Goal: Information Seeking & Learning: Learn about a topic

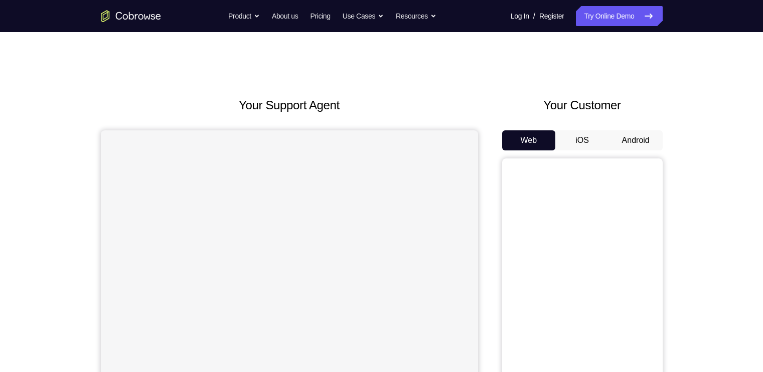
click at [638, 135] on button "Android" at bounding box center [636, 140] width 54 height 20
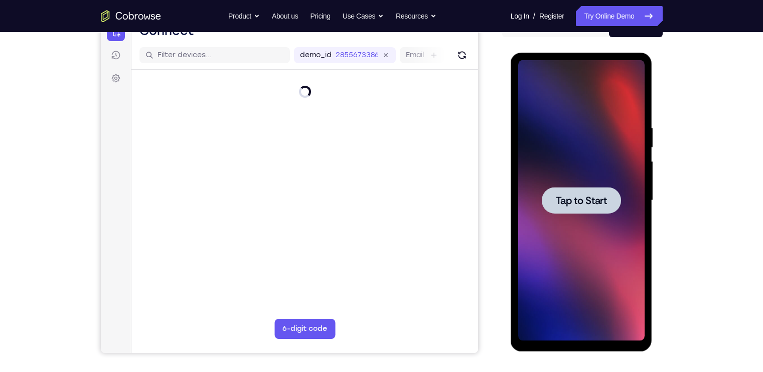
scroll to position [116, 0]
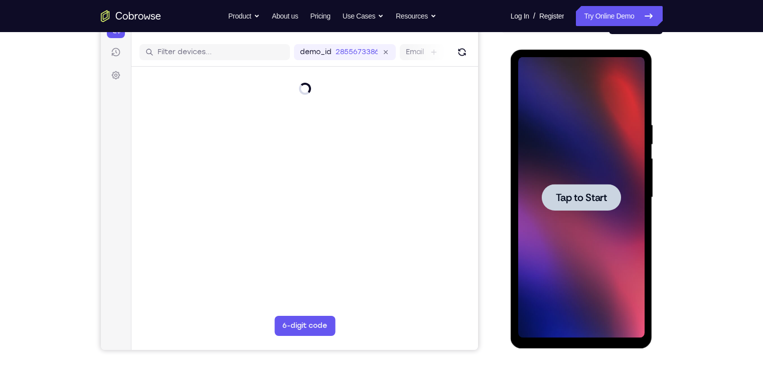
click at [586, 184] on div at bounding box center [581, 197] width 126 height 281
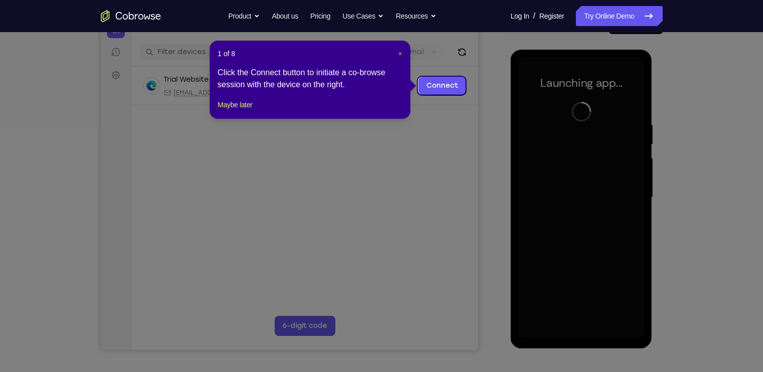
click at [400, 51] on span "×" at bounding box center [400, 54] width 4 height 8
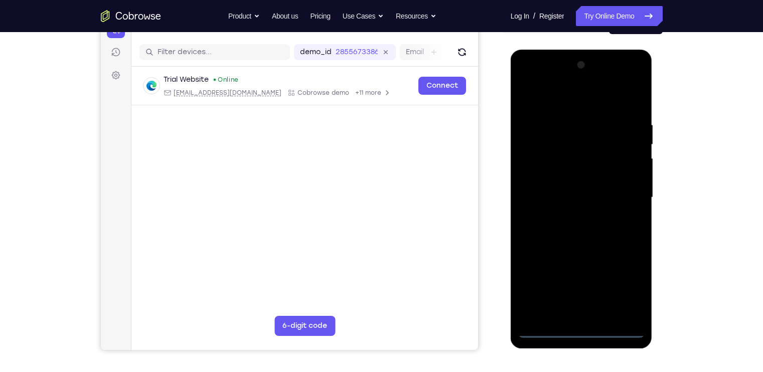
click at [588, 331] on div at bounding box center [581, 197] width 126 height 281
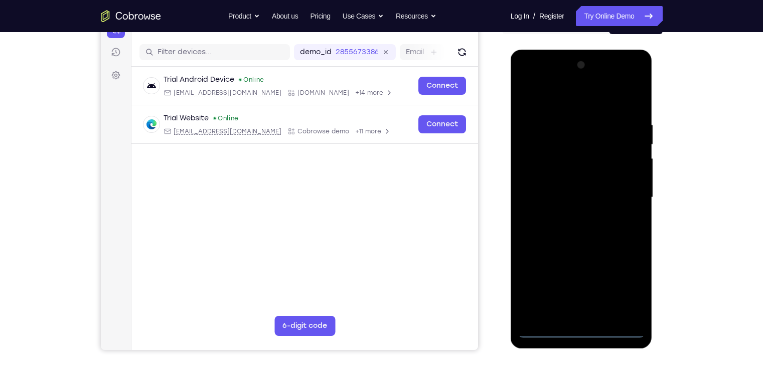
click at [626, 287] on div at bounding box center [581, 197] width 126 height 281
click at [532, 83] on div at bounding box center [581, 197] width 126 height 281
click at [624, 195] on div at bounding box center [581, 197] width 126 height 281
click at [570, 217] on div at bounding box center [581, 197] width 126 height 281
click at [578, 245] on div at bounding box center [581, 197] width 126 height 281
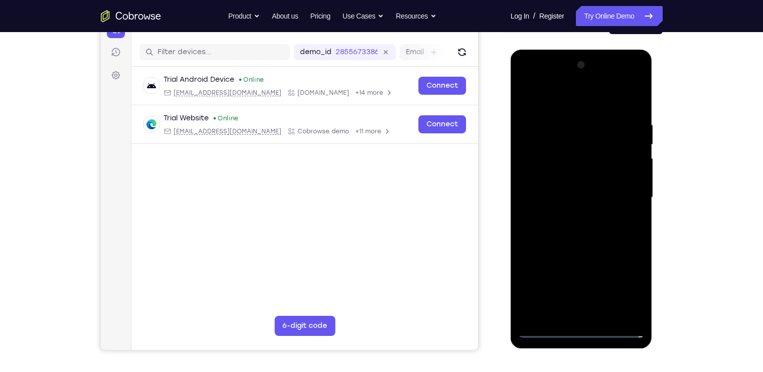
click at [541, 149] on div at bounding box center [581, 197] width 126 height 281
click at [557, 175] on div at bounding box center [581, 197] width 126 height 281
click at [628, 182] on div at bounding box center [581, 197] width 126 height 281
click at [619, 313] on div at bounding box center [581, 197] width 126 height 281
click at [566, 152] on div at bounding box center [581, 197] width 126 height 281
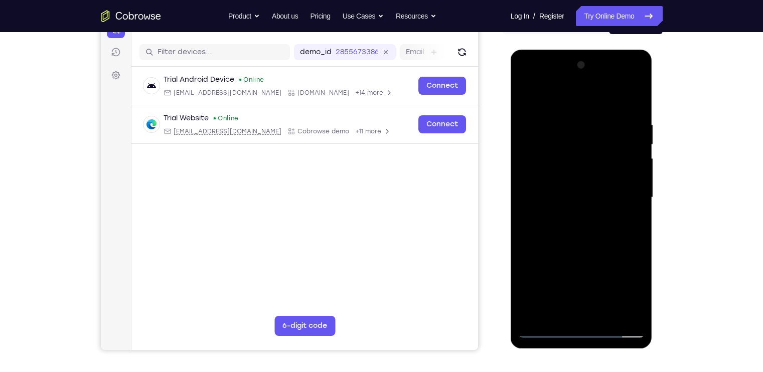
click at [562, 151] on div at bounding box center [581, 197] width 126 height 281
click at [569, 240] on div at bounding box center [581, 197] width 126 height 281
drag, startPoint x: 577, startPoint y: 227, endPoint x: 581, endPoint y: 187, distance: 40.4
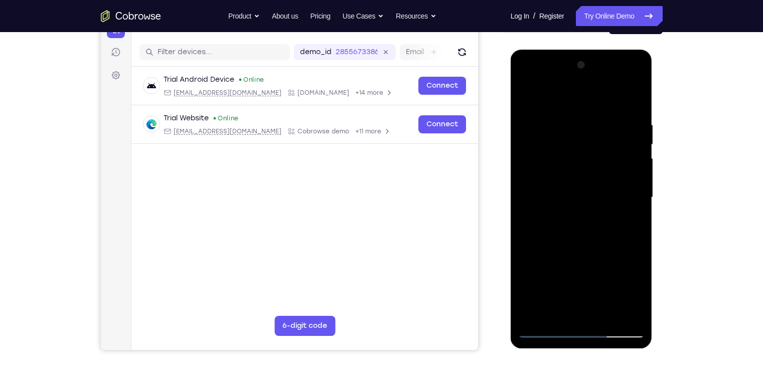
click at [581, 187] on div at bounding box center [581, 197] width 126 height 281
click at [528, 284] on div at bounding box center [581, 197] width 126 height 281
drag, startPoint x: 573, startPoint y: 149, endPoint x: 564, endPoint y: 223, distance: 74.2
click at [564, 223] on div at bounding box center [581, 197] width 126 height 281
click at [562, 107] on div at bounding box center [581, 197] width 126 height 281
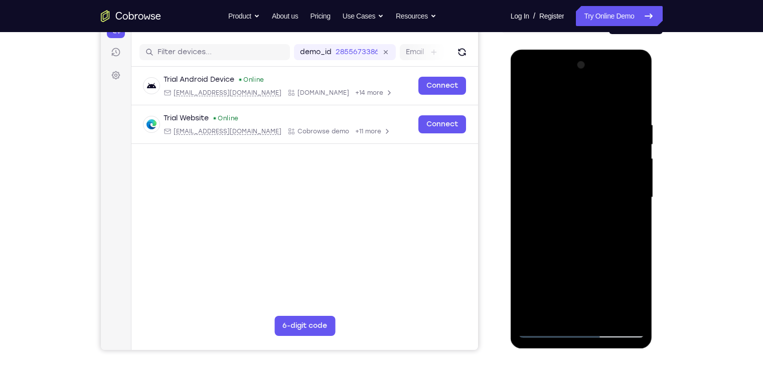
drag, startPoint x: 633, startPoint y: 229, endPoint x: 549, endPoint y: 225, distance: 83.4
click at [549, 225] on div at bounding box center [581, 197] width 126 height 281
click at [622, 317] on div at bounding box center [581, 197] width 126 height 281
click at [629, 102] on div at bounding box center [581, 197] width 126 height 281
click at [604, 314] on div at bounding box center [581, 197] width 126 height 281
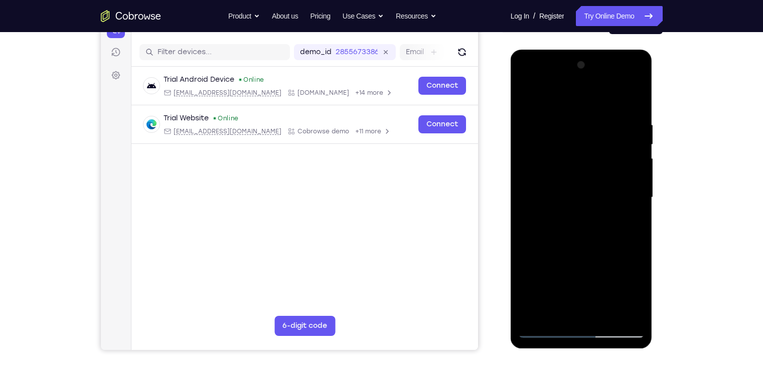
click at [577, 246] on div at bounding box center [581, 197] width 126 height 281
click at [528, 96] on div at bounding box center [581, 197] width 126 height 281
click at [635, 98] on div at bounding box center [581, 197] width 126 height 281
click at [527, 92] on div at bounding box center [581, 197] width 126 height 281
click at [555, 318] on div at bounding box center [581, 197] width 126 height 281
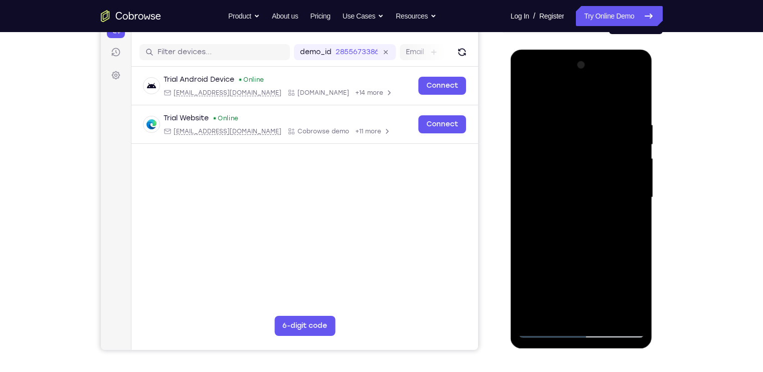
drag, startPoint x: 586, startPoint y: 212, endPoint x: 581, endPoint y: 220, distance: 9.0
click at [581, 220] on div at bounding box center [581, 197] width 126 height 281
click at [572, 134] on div at bounding box center [581, 197] width 126 height 281
click at [641, 203] on div at bounding box center [581, 197] width 126 height 281
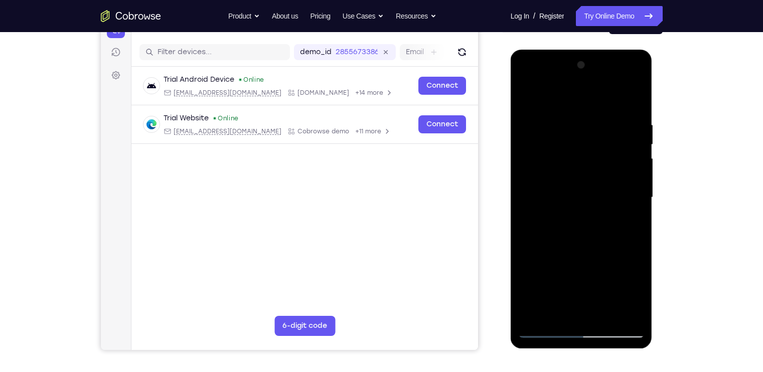
click at [637, 196] on div at bounding box center [581, 197] width 126 height 281
click at [529, 94] on div at bounding box center [581, 197] width 126 height 281
click at [565, 95] on div at bounding box center [581, 197] width 126 height 281
click at [566, 169] on div at bounding box center [581, 197] width 126 height 281
click at [565, 139] on div at bounding box center [581, 197] width 126 height 281
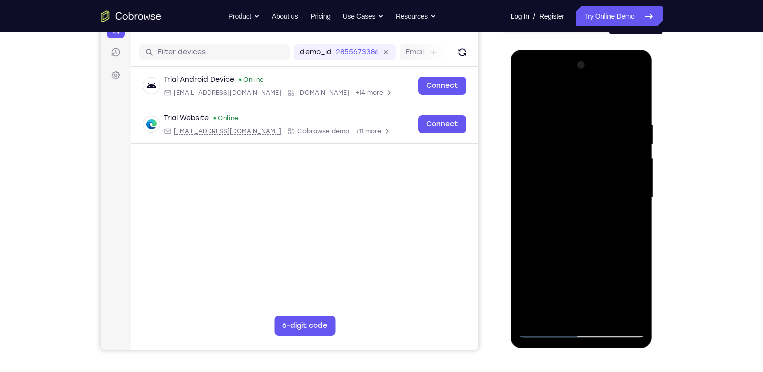
click at [527, 93] on div at bounding box center [581, 197] width 126 height 281
drag, startPoint x: 550, startPoint y: 170, endPoint x: 555, endPoint y: 143, distance: 27.0
click at [555, 143] on div at bounding box center [581, 197] width 126 height 281
click at [564, 191] on div at bounding box center [581, 197] width 126 height 281
drag, startPoint x: 558, startPoint y: 156, endPoint x: 552, endPoint y: 246, distance: 90.5
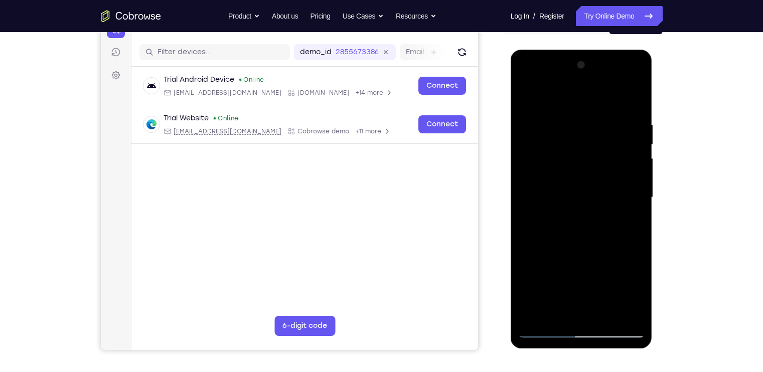
click at [552, 246] on div at bounding box center [581, 197] width 126 height 281
click at [595, 176] on div at bounding box center [581, 197] width 126 height 281
click at [588, 185] on div at bounding box center [581, 197] width 126 height 281
drag, startPoint x: 555, startPoint y: 228, endPoint x: 558, endPoint y: 182, distance: 46.2
click at [558, 182] on div at bounding box center [581, 197] width 126 height 281
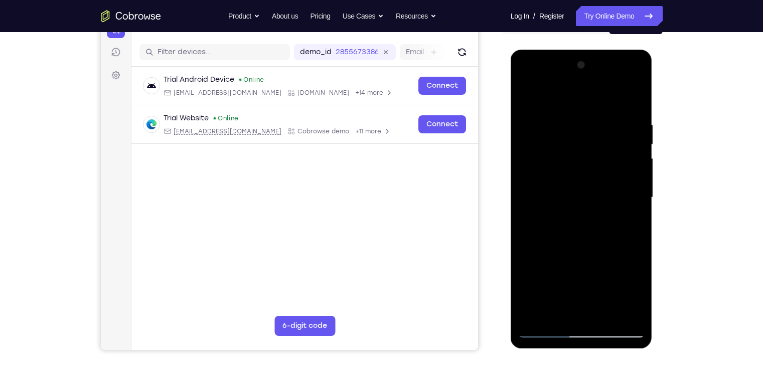
click at [528, 93] on div at bounding box center [581, 197] width 126 height 281
drag, startPoint x: 586, startPoint y: 162, endPoint x: 597, endPoint y: 102, distance: 60.6
click at [597, 102] on div at bounding box center [581, 197] width 126 height 281
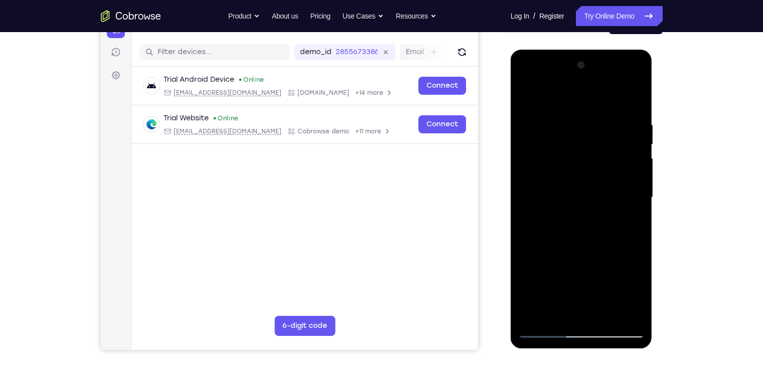
click at [530, 223] on div at bounding box center [581, 197] width 126 height 281
drag, startPoint x: 548, startPoint y: 257, endPoint x: 572, endPoint y: 117, distance: 141.9
click at [572, 117] on div at bounding box center [581, 197] width 126 height 281
click at [533, 317] on div at bounding box center [581, 197] width 126 height 281
drag, startPoint x: 601, startPoint y: 139, endPoint x: 586, endPoint y: 304, distance: 165.2
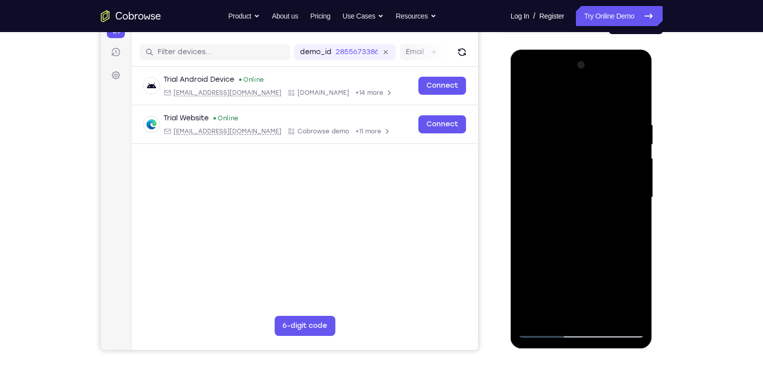
click at [586, 304] on div at bounding box center [581, 197] width 126 height 281
drag, startPoint x: 575, startPoint y: 214, endPoint x: 582, endPoint y: 149, distance: 65.5
click at [582, 149] on div at bounding box center [581, 197] width 126 height 281
click at [527, 258] on div at bounding box center [581, 197] width 126 height 281
drag, startPoint x: 549, startPoint y: 191, endPoint x: 544, endPoint y: 304, distance: 113.5
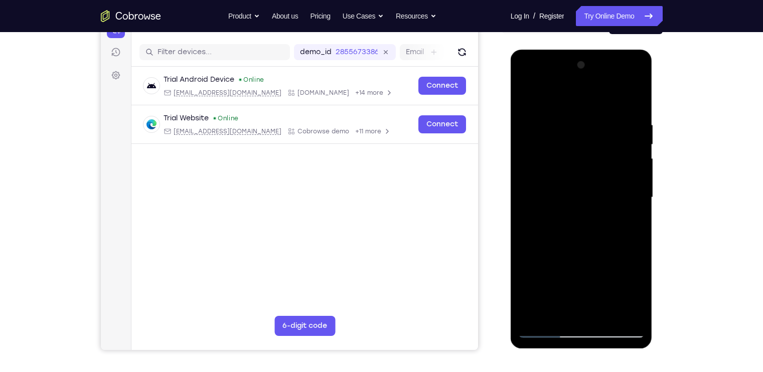
click at [544, 304] on div at bounding box center [581, 197] width 126 height 281
click at [567, 114] on div at bounding box center [581, 197] width 126 height 281
click at [640, 172] on div at bounding box center [581, 197] width 126 height 281
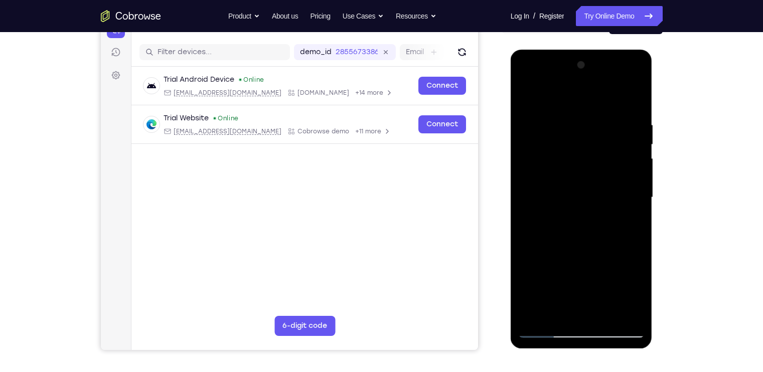
click at [640, 172] on div at bounding box center [581, 197] width 126 height 281
click at [631, 159] on div at bounding box center [581, 197] width 126 height 281
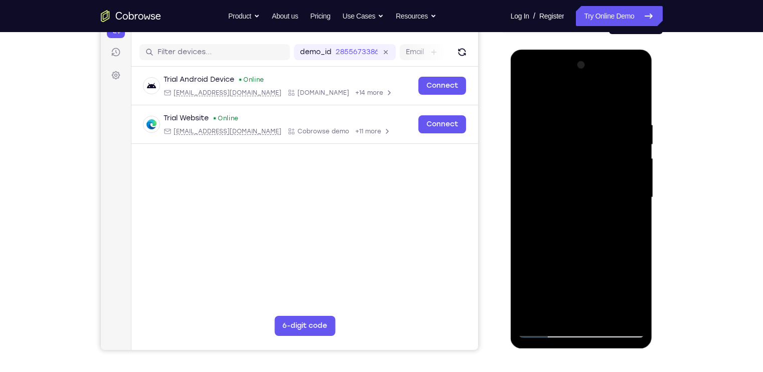
click at [634, 151] on div at bounding box center [581, 197] width 126 height 281
click at [627, 109] on div at bounding box center [581, 197] width 126 height 281
click at [623, 177] on div at bounding box center [581, 197] width 126 height 281
click at [633, 100] on div at bounding box center [581, 197] width 126 height 281
drag, startPoint x: 547, startPoint y: 240, endPoint x: 563, endPoint y: 128, distance: 113.0
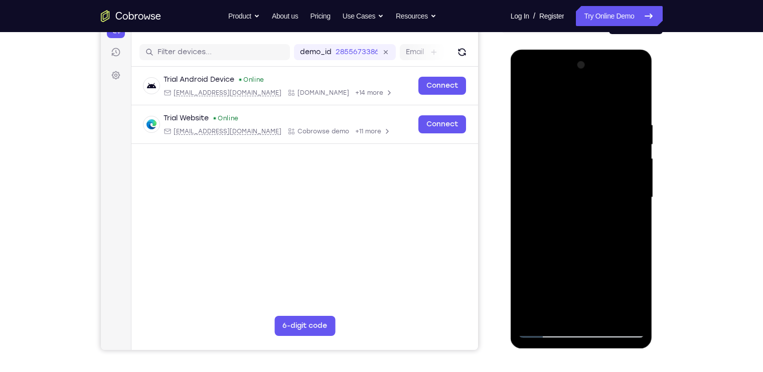
click at [563, 128] on div at bounding box center [581, 197] width 126 height 281
drag, startPoint x: 566, startPoint y: 271, endPoint x: 583, endPoint y: 150, distance: 122.1
click at [583, 150] on div at bounding box center [581, 197] width 126 height 281
drag, startPoint x: 591, startPoint y: 249, endPoint x: 583, endPoint y: 129, distance: 119.7
click at [583, 129] on div at bounding box center [581, 197] width 126 height 281
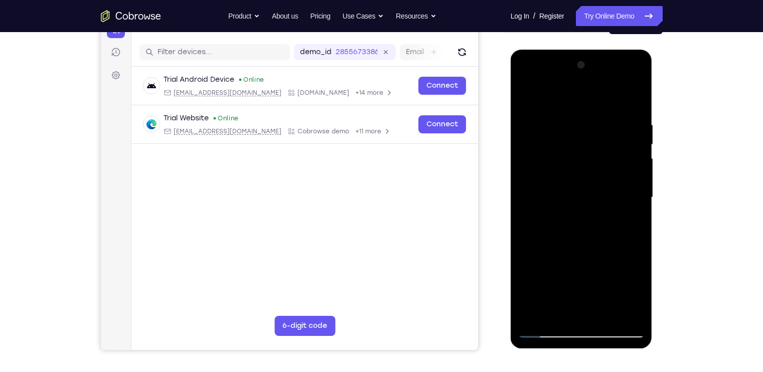
drag, startPoint x: 574, startPoint y: 266, endPoint x: 591, endPoint y: 143, distance: 124.1
click at [591, 143] on div at bounding box center [581, 197] width 126 height 281
drag, startPoint x: 548, startPoint y: 281, endPoint x: 567, endPoint y: 157, distance: 125.9
click at [567, 157] on div at bounding box center [581, 197] width 126 height 281
drag, startPoint x: 568, startPoint y: 232, endPoint x: 579, endPoint y: 164, distance: 68.6
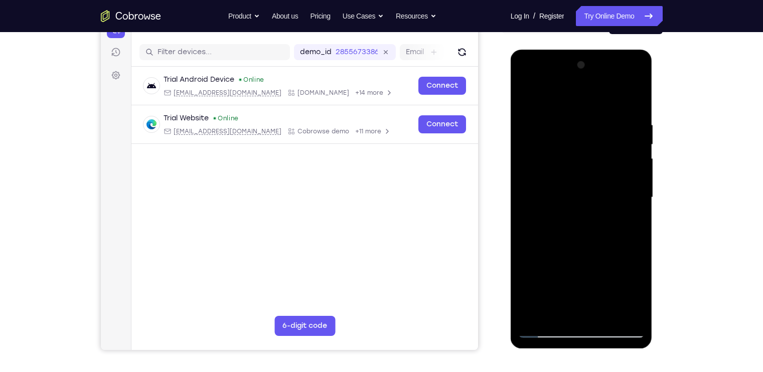
click at [579, 164] on div at bounding box center [581, 197] width 126 height 281
click at [641, 181] on div at bounding box center [581, 197] width 126 height 281
click at [531, 175] on div at bounding box center [581, 197] width 126 height 281
drag, startPoint x: 558, startPoint y: 278, endPoint x: 569, endPoint y: 210, distance: 68.6
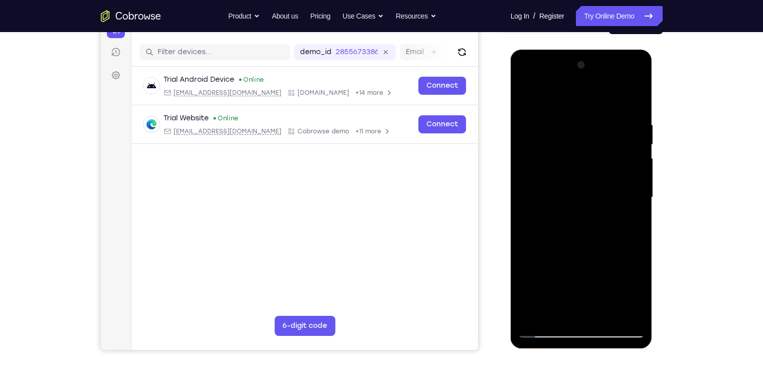
click at [569, 210] on div at bounding box center [581, 197] width 126 height 281
drag, startPoint x: 579, startPoint y: 253, endPoint x: 584, endPoint y: 149, distance: 104.0
click at [584, 149] on div at bounding box center [581, 197] width 126 height 281
drag, startPoint x: 578, startPoint y: 241, endPoint x: 582, endPoint y: 165, distance: 76.4
click at [582, 165] on div at bounding box center [581, 197] width 126 height 281
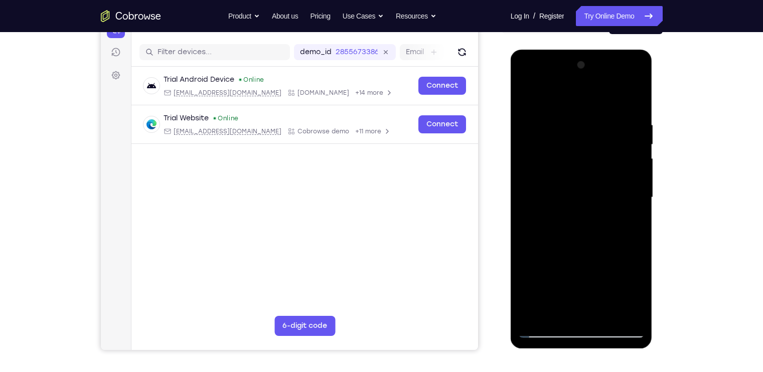
drag, startPoint x: 582, startPoint y: 165, endPoint x: 580, endPoint y: 182, distance: 17.2
click at [580, 182] on div at bounding box center [581, 197] width 126 height 281
drag, startPoint x: 580, startPoint y: 269, endPoint x: 583, endPoint y: 160, distance: 109.9
click at [583, 160] on div at bounding box center [581, 197] width 126 height 281
drag, startPoint x: 572, startPoint y: 250, endPoint x: 575, endPoint y: 107, distance: 143.5
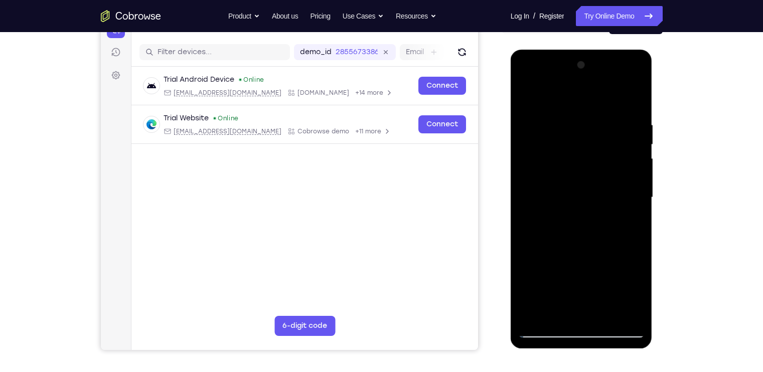
click at [575, 107] on div at bounding box center [581, 197] width 126 height 281
drag, startPoint x: 562, startPoint y: 253, endPoint x: 574, endPoint y: 126, distance: 127.5
click at [574, 126] on div at bounding box center [581, 197] width 126 height 281
click at [635, 240] on div at bounding box center [581, 197] width 126 height 281
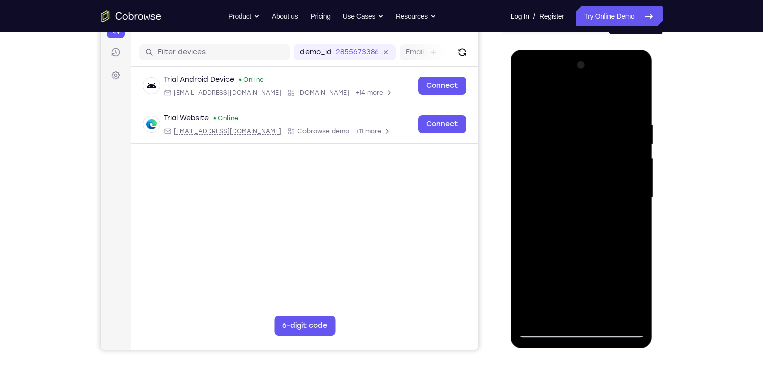
drag, startPoint x: 579, startPoint y: 252, endPoint x: 577, endPoint y: 96, distance: 156.5
click at [577, 96] on div at bounding box center [581, 197] width 126 height 281
drag, startPoint x: 567, startPoint y: 260, endPoint x: 570, endPoint y: 130, distance: 130.0
click at [570, 130] on div at bounding box center [581, 197] width 126 height 281
drag, startPoint x: 572, startPoint y: 242, endPoint x: 570, endPoint y: 130, distance: 111.4
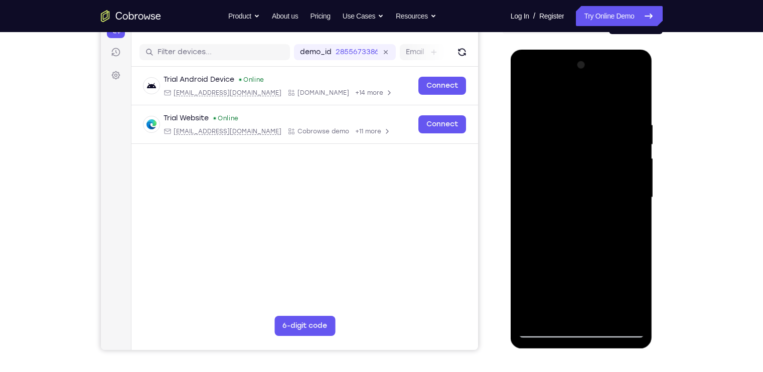
click at [570, 130] on div at bounding box center [581, 197] width 126 height 281
drag, startPoint x: 577, startPoint y: 258, endPoint x: 581, endPoint y: 227, distance: 31.9
click at [581, 227] on div at bounding box center [581, 197] width 126 height 281
click at [640, 50] on div at bounding box center [582, 50] width 142 height 0
